Goal: Transaction & Acquisition: Book appointment/travel/reservation

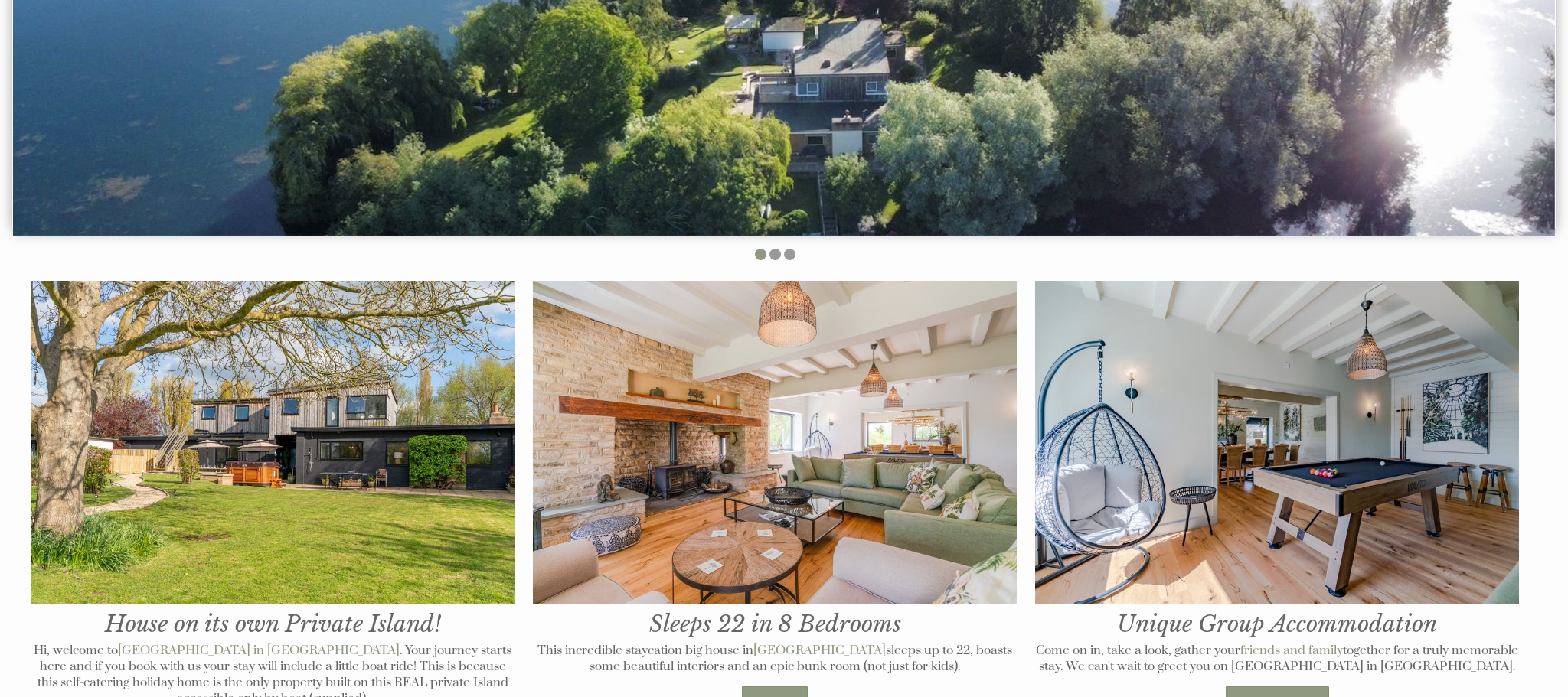
scroll to position [609, 0]
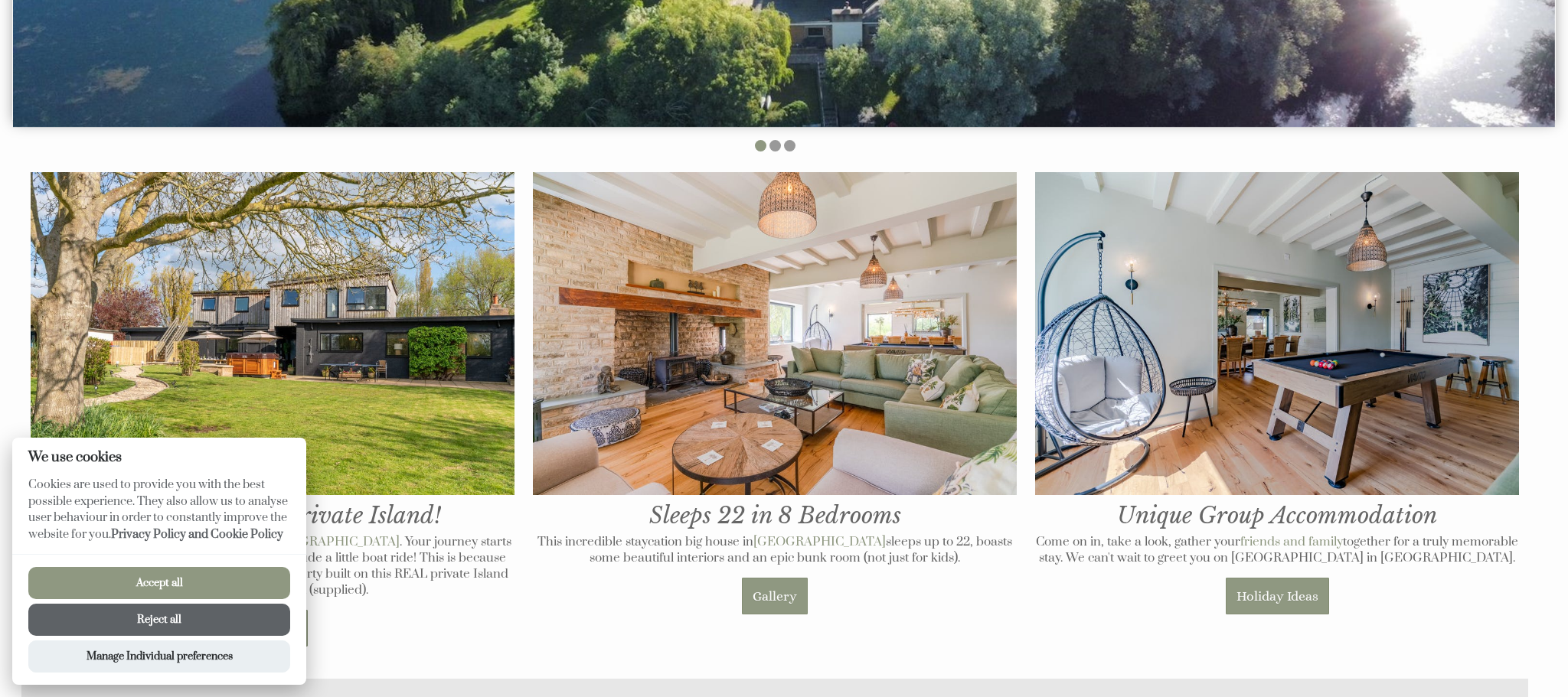
click at [258, 579] on button "Accept all" at bounding box center [159, 583] width 262 height 32
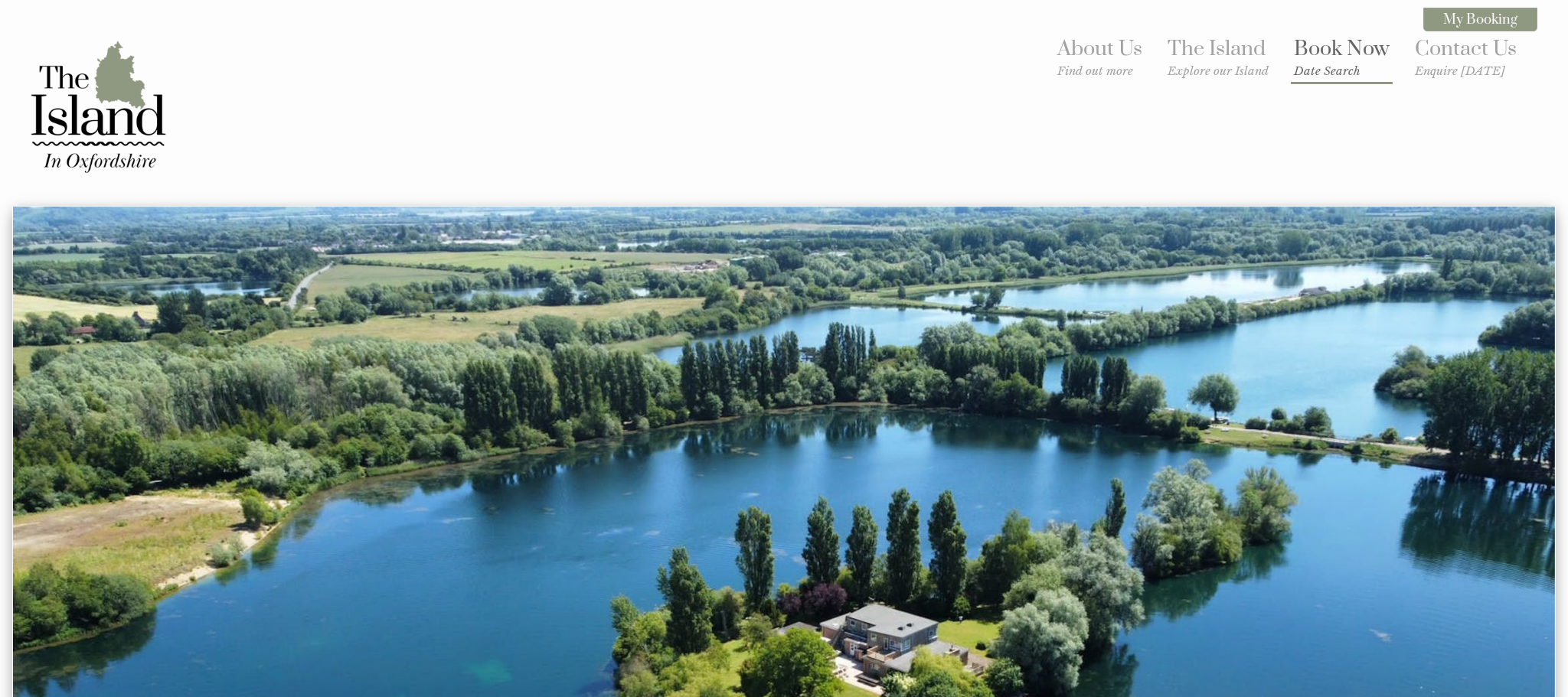
click at [1345, 55] on link "Book Now Date Search" at bounding box center [1342, 57] width 96 height 42
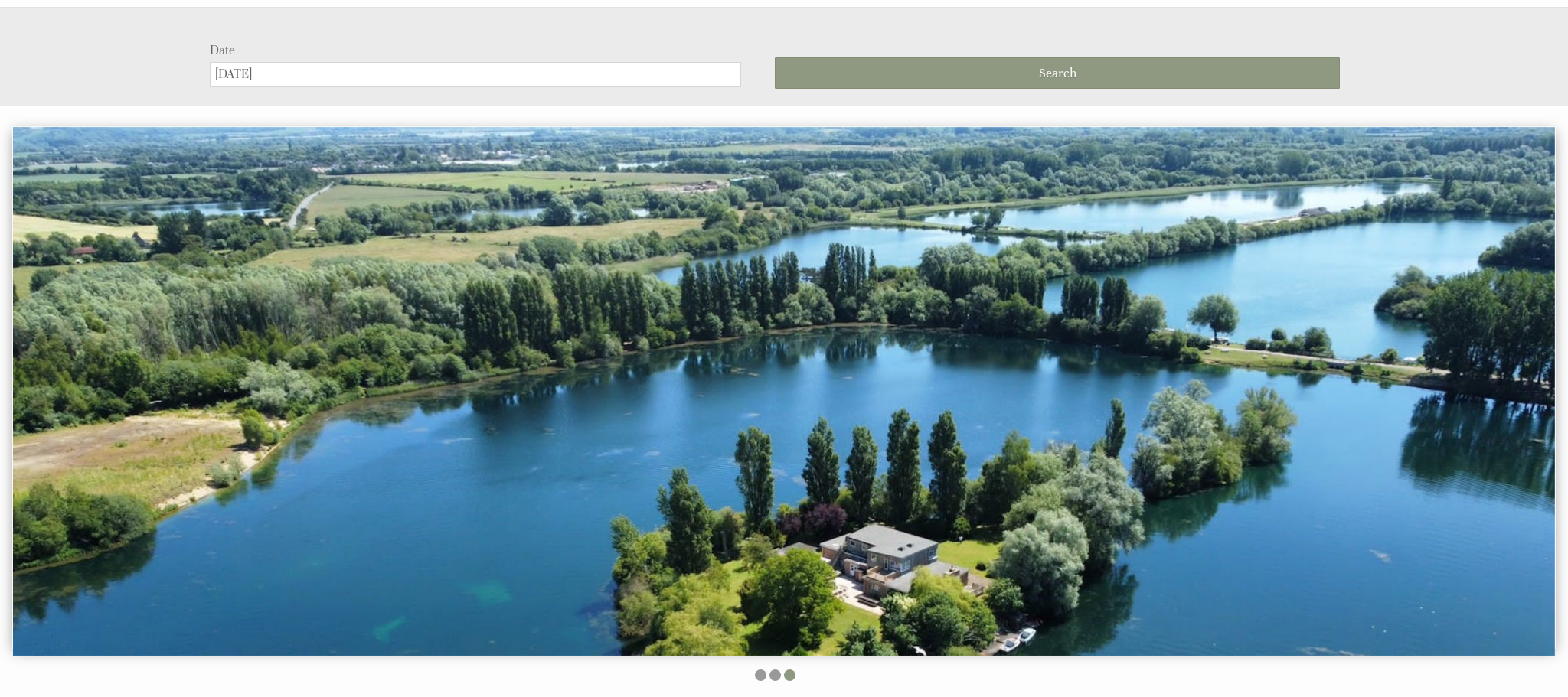
scroll to position [205, 0]
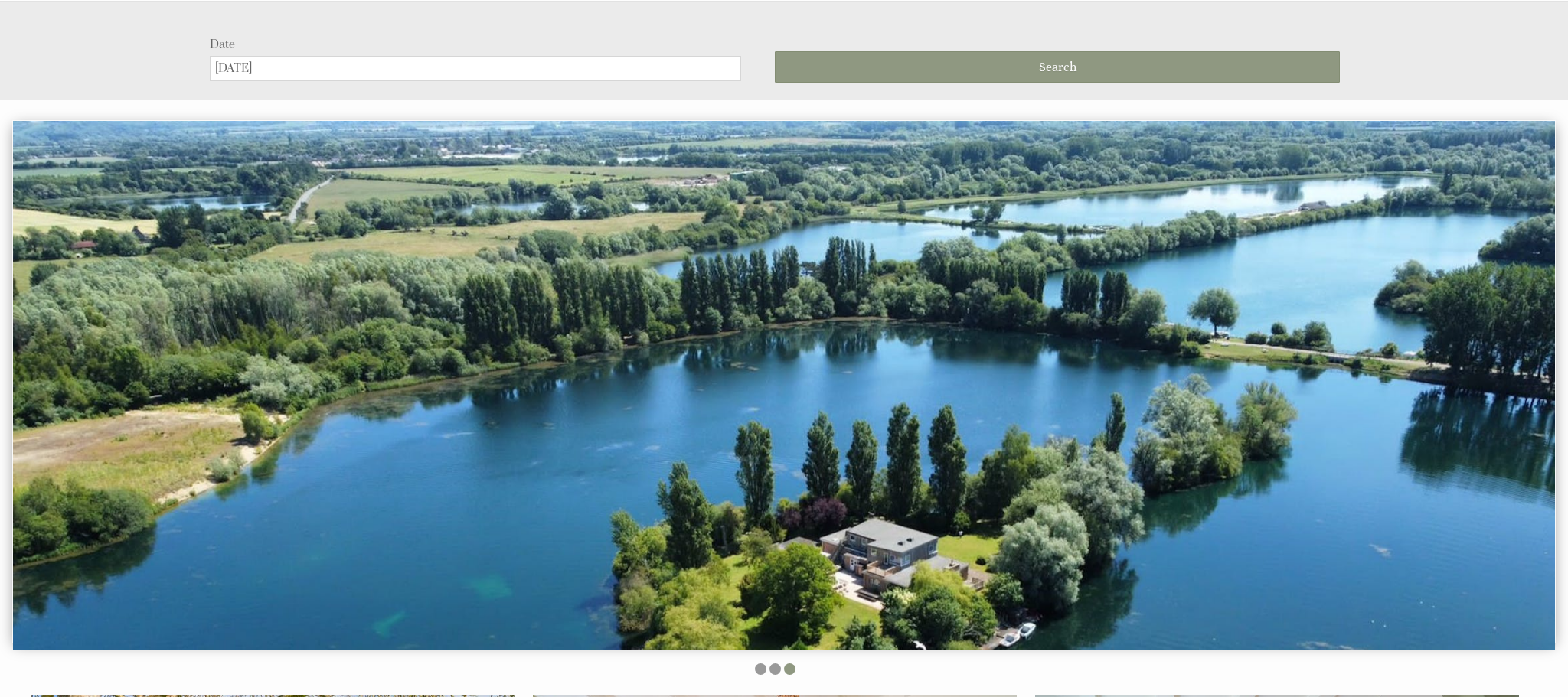
click at [692, 66] on input "[DATE]" at bounding box center [475, 68] width 532 height 25
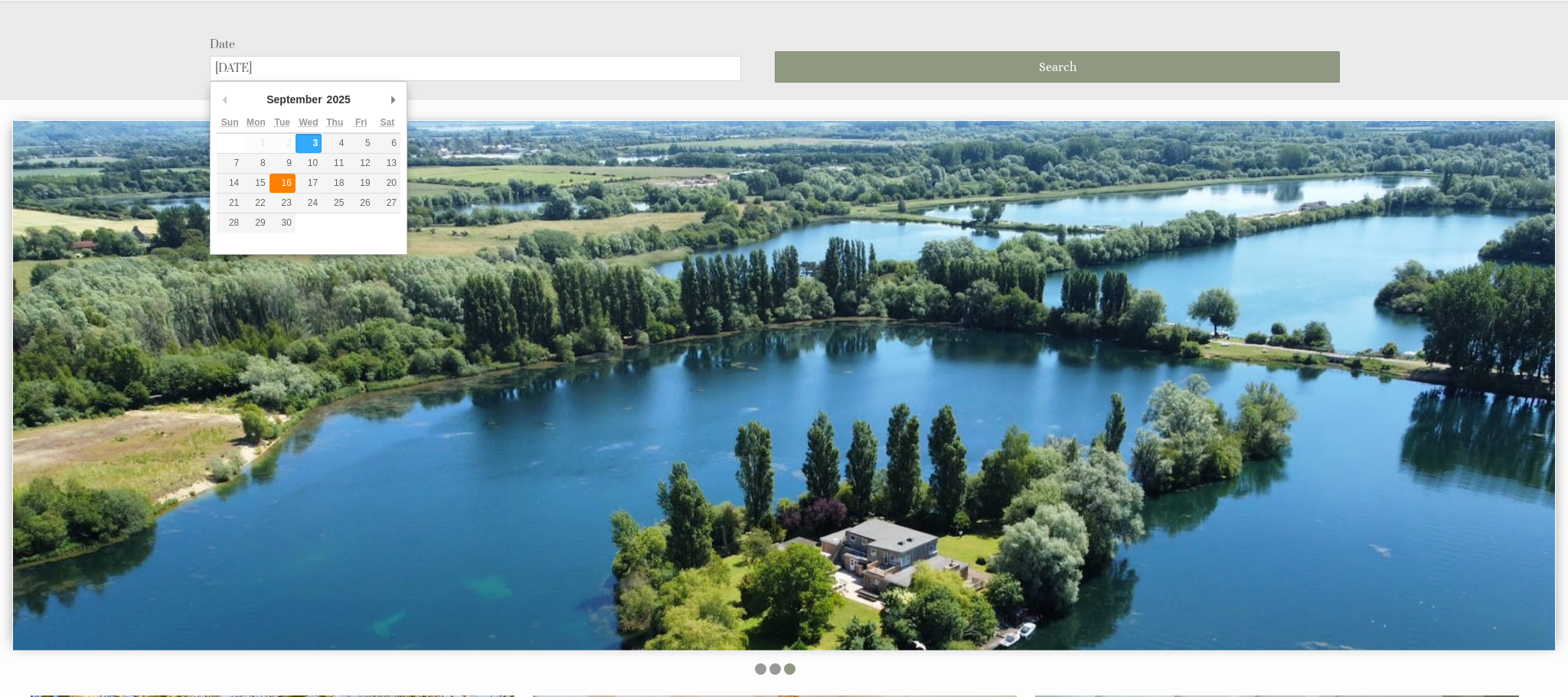
type input "[DATE]"
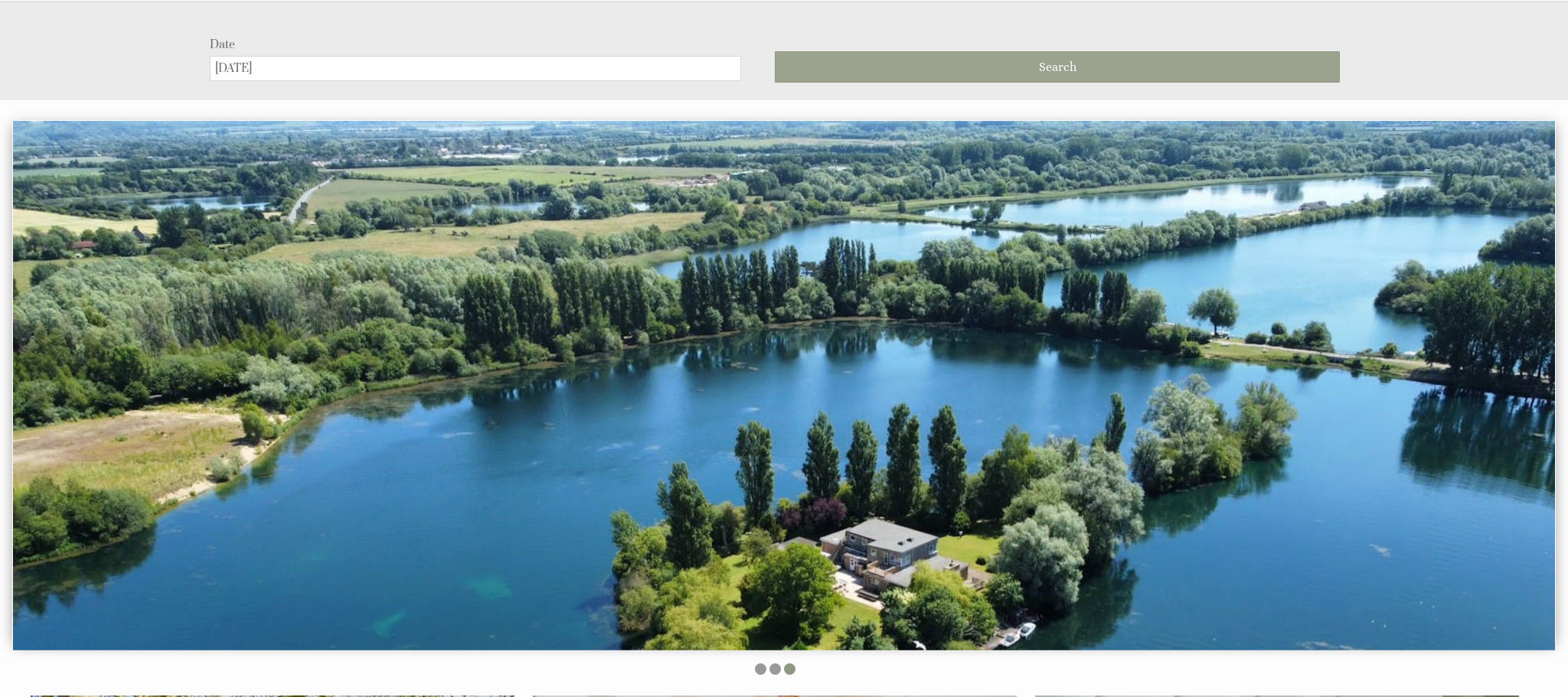
click at [1094, 73] on button "Search" at bounding box center [1058, 67] width 565 height 31
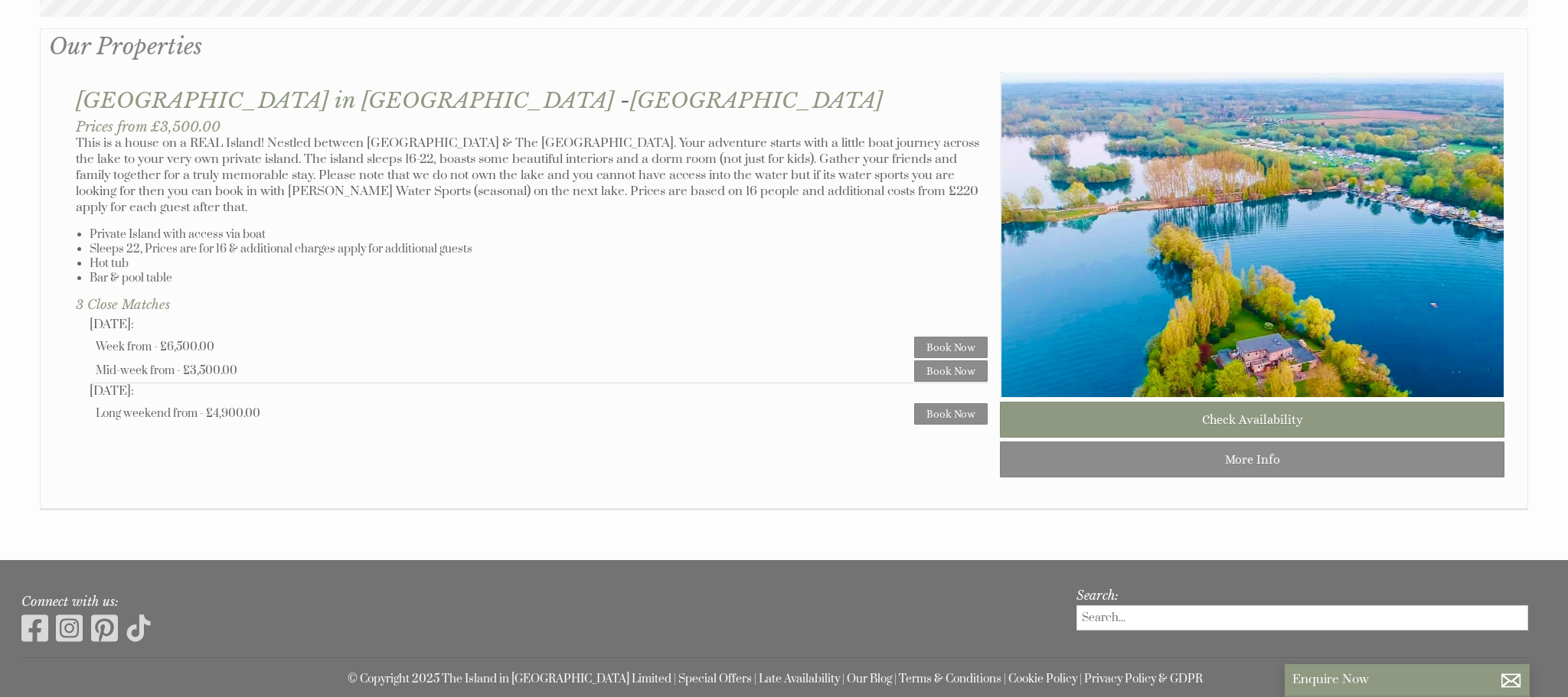
scroll to position [1014, 0]
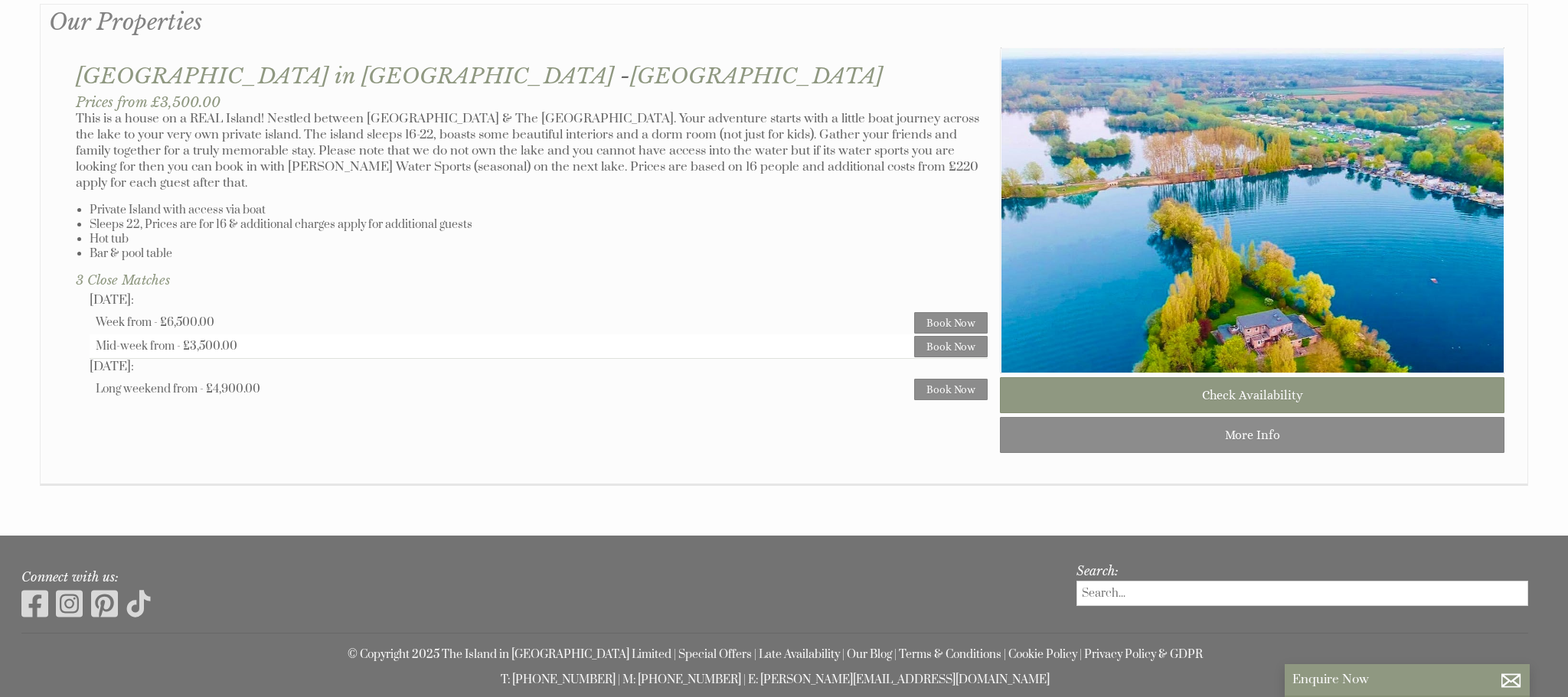
drag, startPoint x: 178, startPoint y: 329, endPoint x: 307, endPoint y: 337, distance: 129.2
click at [313, 338] on div "Mid-week from - £3,500.00 Book Now" at bounding box center [538, 347] width 898 height 24
drag, startPoint x: 180, startPoint y: 326, endPoint x: 265, endPoint y: 328, distance: 85.0
click at [265, 339] on div "Mid-week from - £3,500.00" at bounding box center [505, 347] width 818 height 15
